Goal: Information Seeking & Learning: Learn about a topic

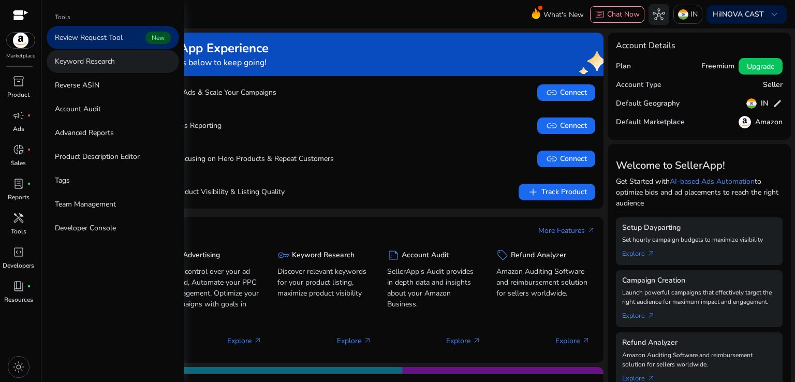
click at [81, 64] on p "Keyword Research" at bounding box center [85, 61] width 60 height 11
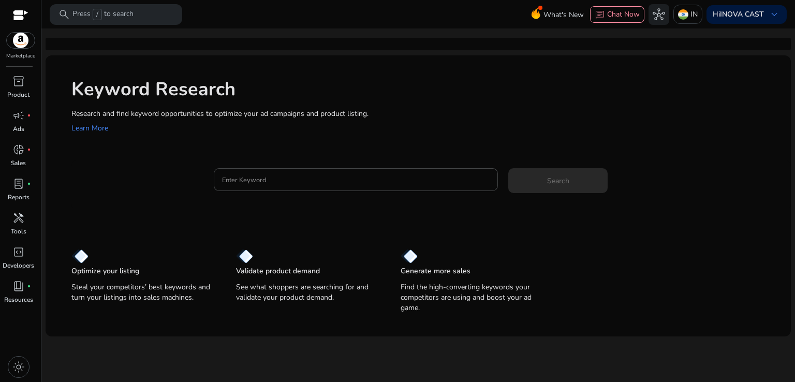
click at [234, 159] on div "Keyword Research Research and find keyword opportunities to optimize your ad ca…" at bounding box center [418, 185] width 745 height 261
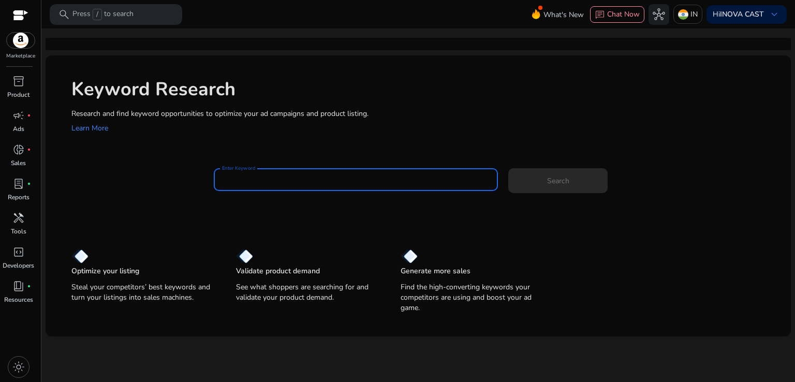
click at [242, 177] on input "Enter Keyword" at bounding box center [356, 179] width 268 height 11
paste input "**********"
type input "**********"
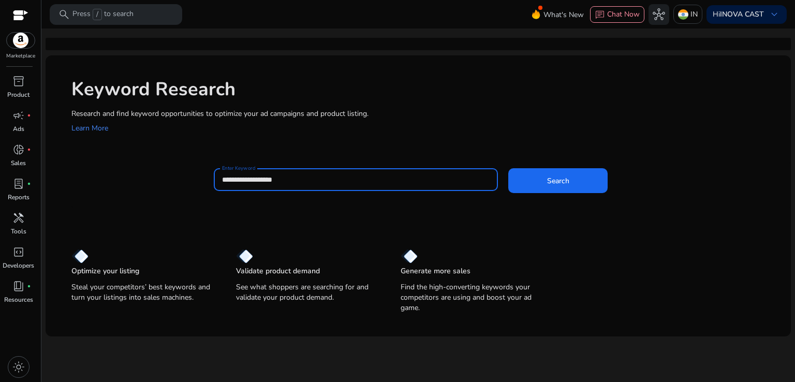
type input "**********"
click at [508, 168] on button "Search" at bounding box center [557, 180] width 99 height 25
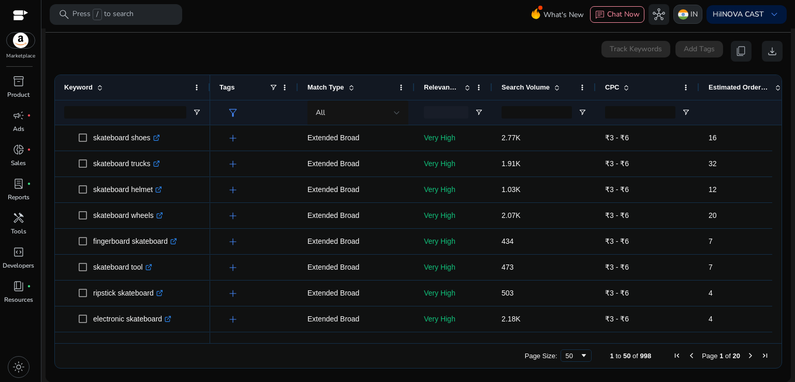
click at [678, 8] on div "IN" at bounding box center [687, 14] width 29 height 19
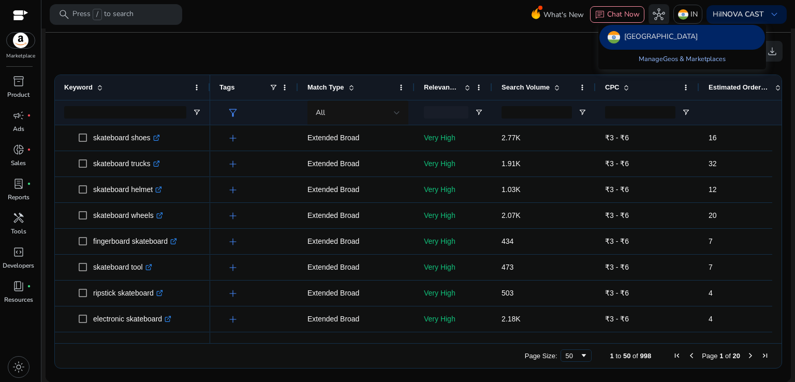
click at [652, 53] on link "Manage Geos & Marketplaces" at bounding box center [681, 59] width 103 height 19
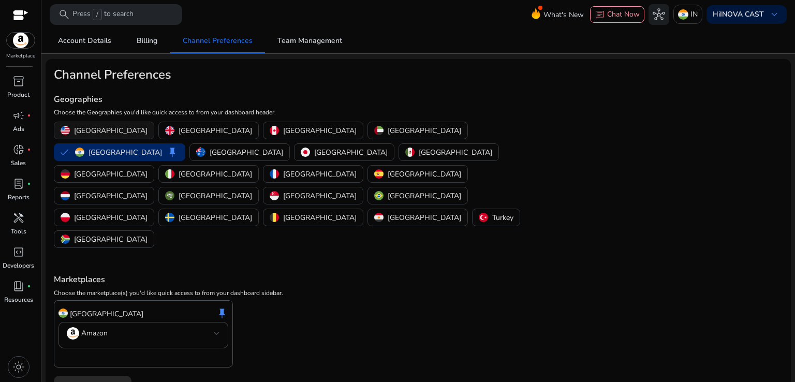
click at [107, 131] on p "[GEOGRAPHIC_DATA]" at bounding box center [110, 130] width 73 height 11
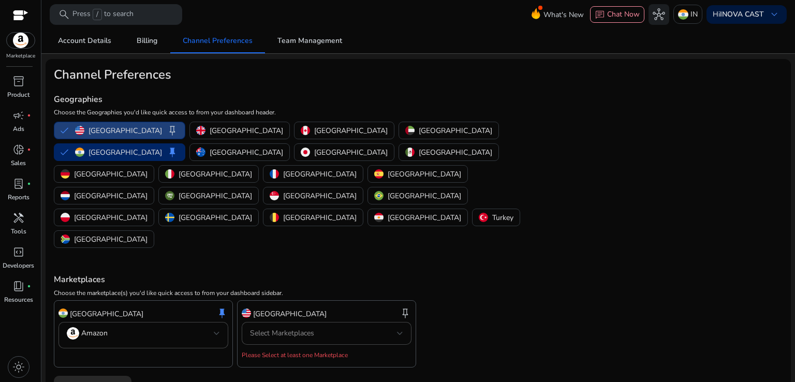
click at [305, 305] on div "United States keep" at bounding box center [327, 314] width 170 height 18
click at [352, 327] on div "Select Marketplaces" at bounding box center [323, 332] width 147 height 11
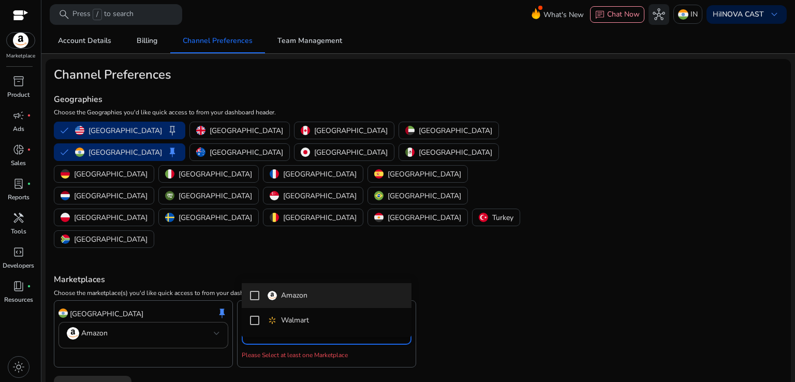
click at [258, 296] on mat-pseudo-checkbox at bounding box center [254, 295] width 9 height 9
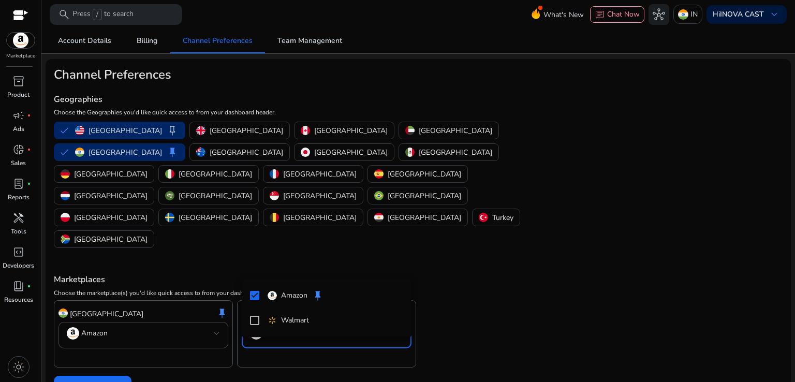
click at [490, 259] on div at bounding box center [397, 191] width 795 height 382
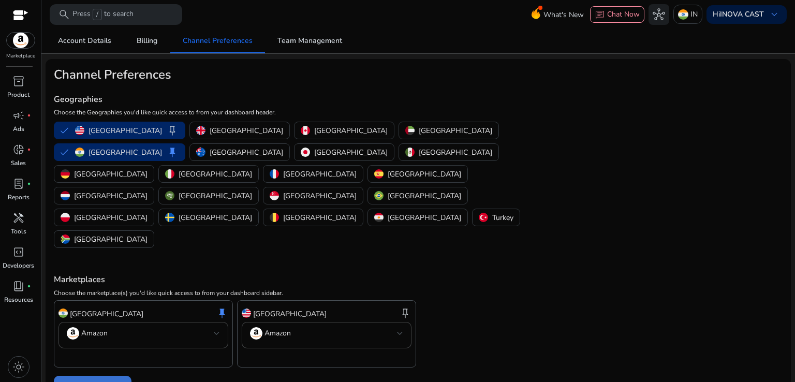
click at [68, 375] on span at bounding box center [93, 387] width 78 height 25
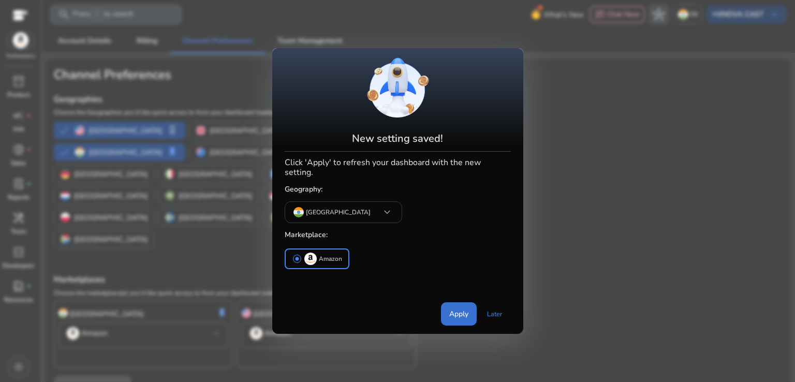
click at [459, 311] on span "Apply" at bounding box center [458, 313] width 19 height 11
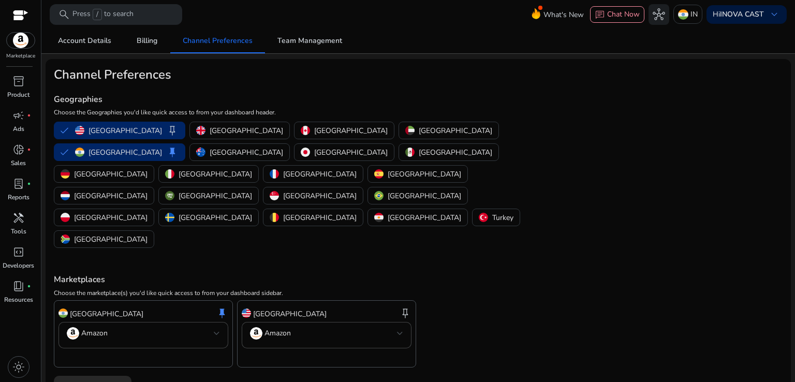
click at [511, 275] on h4 "Marketplaces" at bounding box center [418, 280] width 728 height 10
click at [691, 10] on p "IN" at bounding box center [693, 14] width 7 height 18
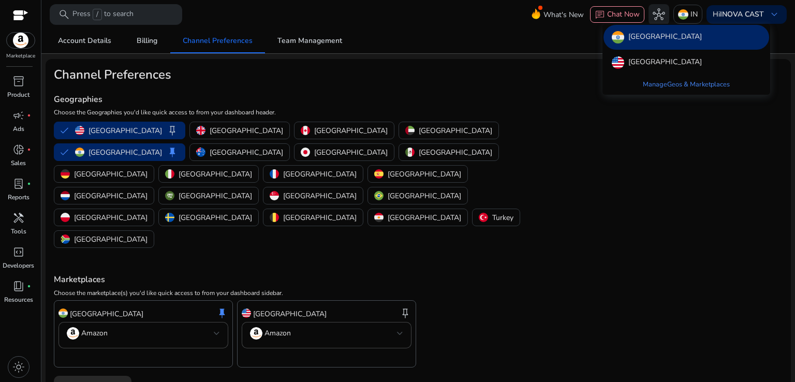
drag, startPoint x: 661, startPoint y: 60, endPoint x: 652, endPoint y: 67, distance: 11.4
click at [661, 59] on p "[GEOGRAPHIC_DATA]" at bounding box center [664, 62] width 73 height 12
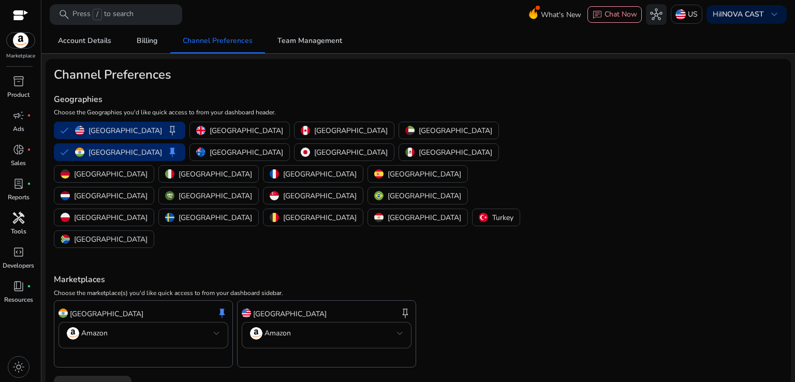
click at [21, 220] on span "handyman" at bounding box center [18, 218] width 12 height 12
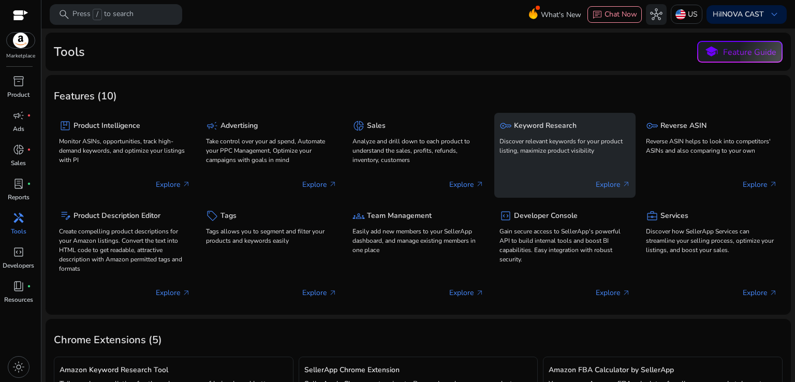
click at [575, 146] on p "Discover relevant keywords for your product listing, maximize product visibility" at bounding box center [564, 146] width 131 height 19
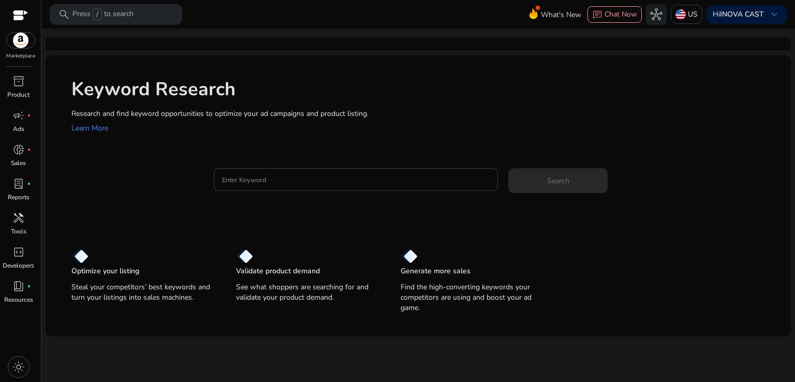
click at [289, 188] on div at bounding box center [356, 179] width 268 height 23
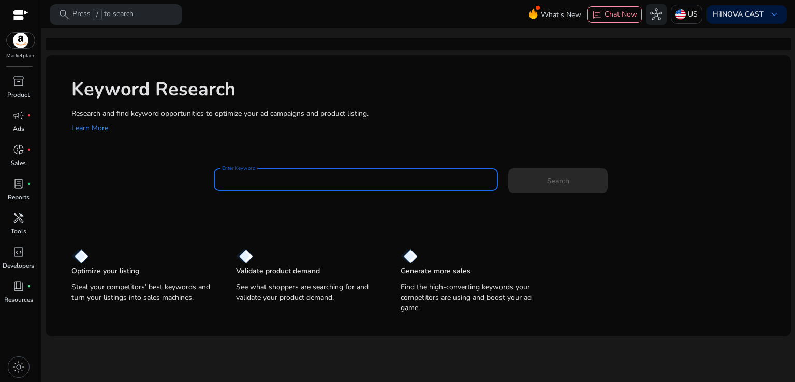
click at [285, 182] on input "Enter Keyword" at bounding box center [356, 179] width 268 height 11
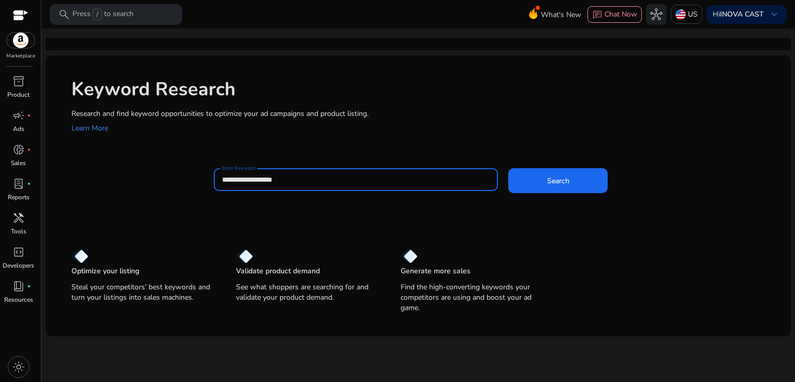
type input "**********"
click at [508, 168] on button "Search" at bounding box center [557, 180] width 99 height 25
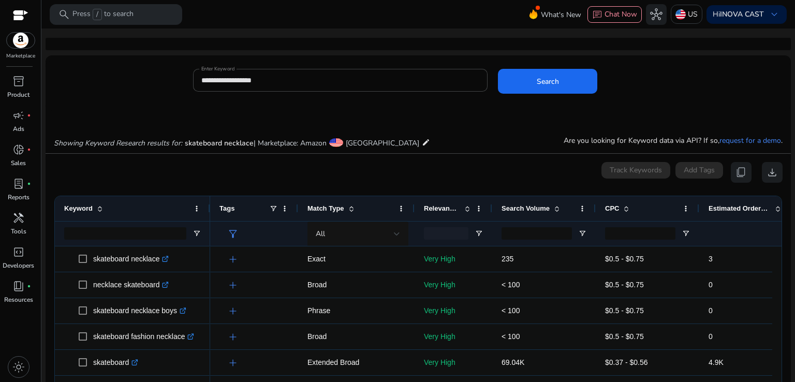
scroll to position [111, 0]
